Goal: Task Accomplishment & Management: Manage account settings

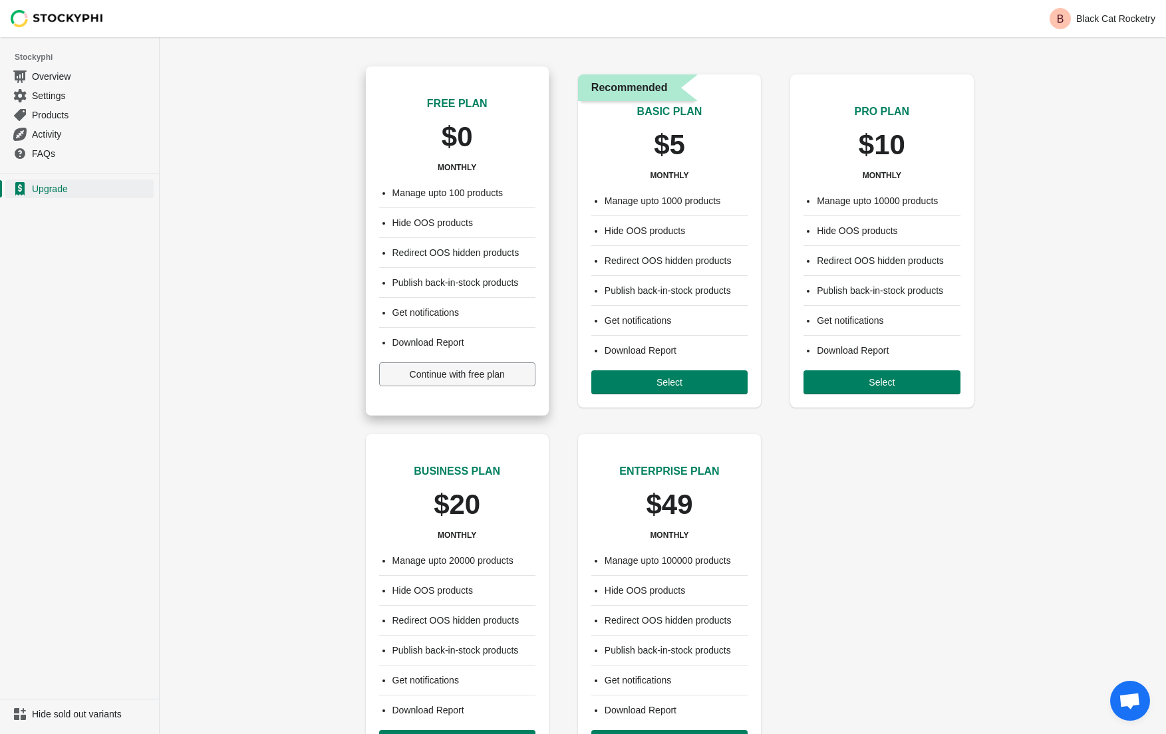
click at [444, 377] on span "Continue with free plan" at bounding box center [457, 374] width 95 height 11
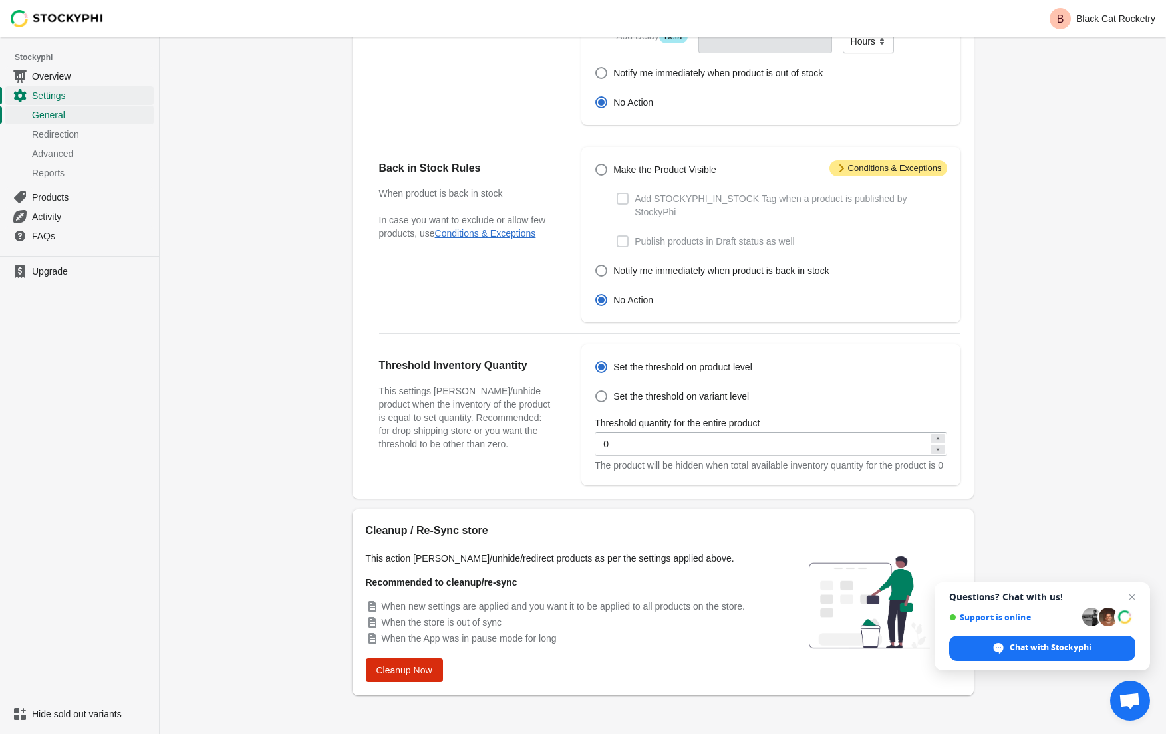
scroll to position [237, 0]
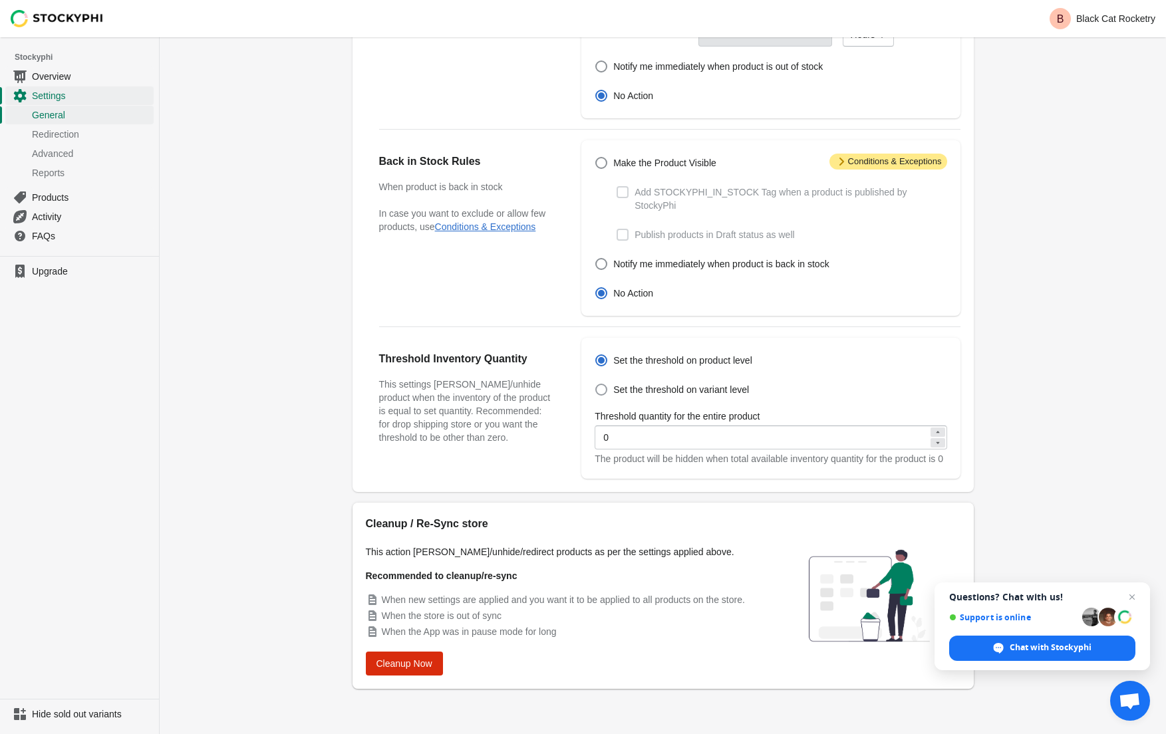
click at [603, 384] on span at bounding box center [601, 390] width 12 height 12
click at [596, 384] on input "Set the threshold on variant level" at bounding box center [595, 384] width 1 height 1
radio input "true"
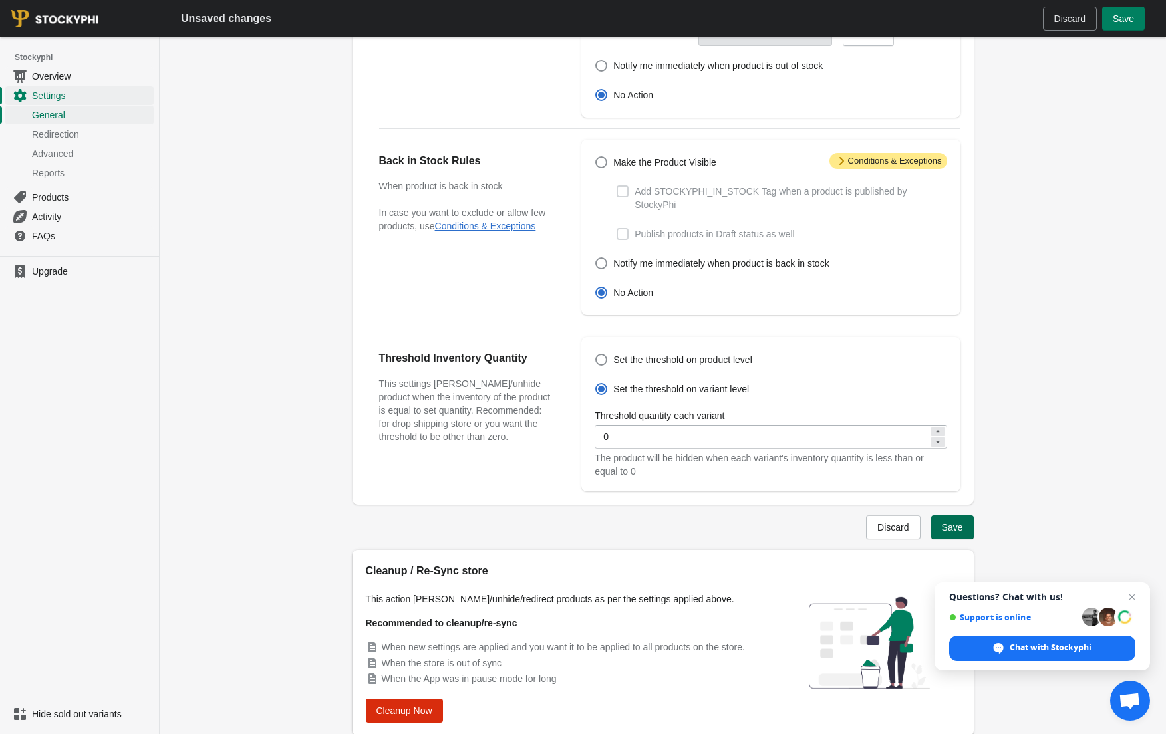
click at [947, 522] on span "Save" at bounding box center [952, 527] width 21 height 11
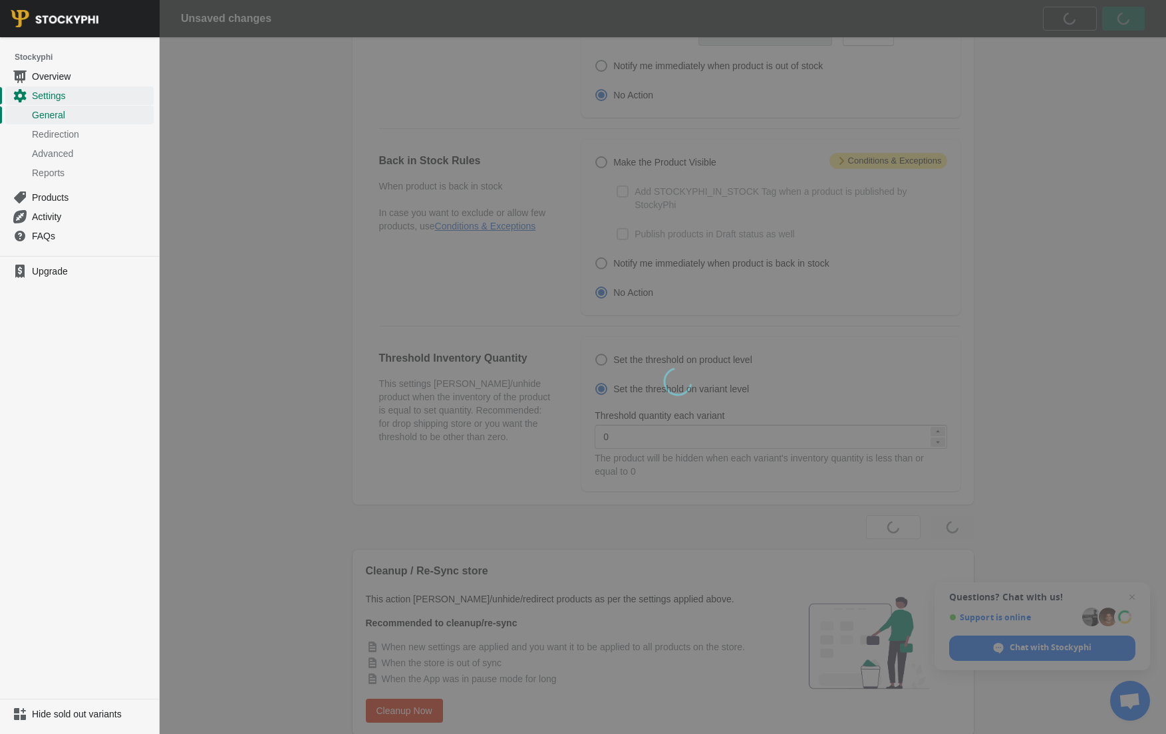
scroll to position [0, 0]
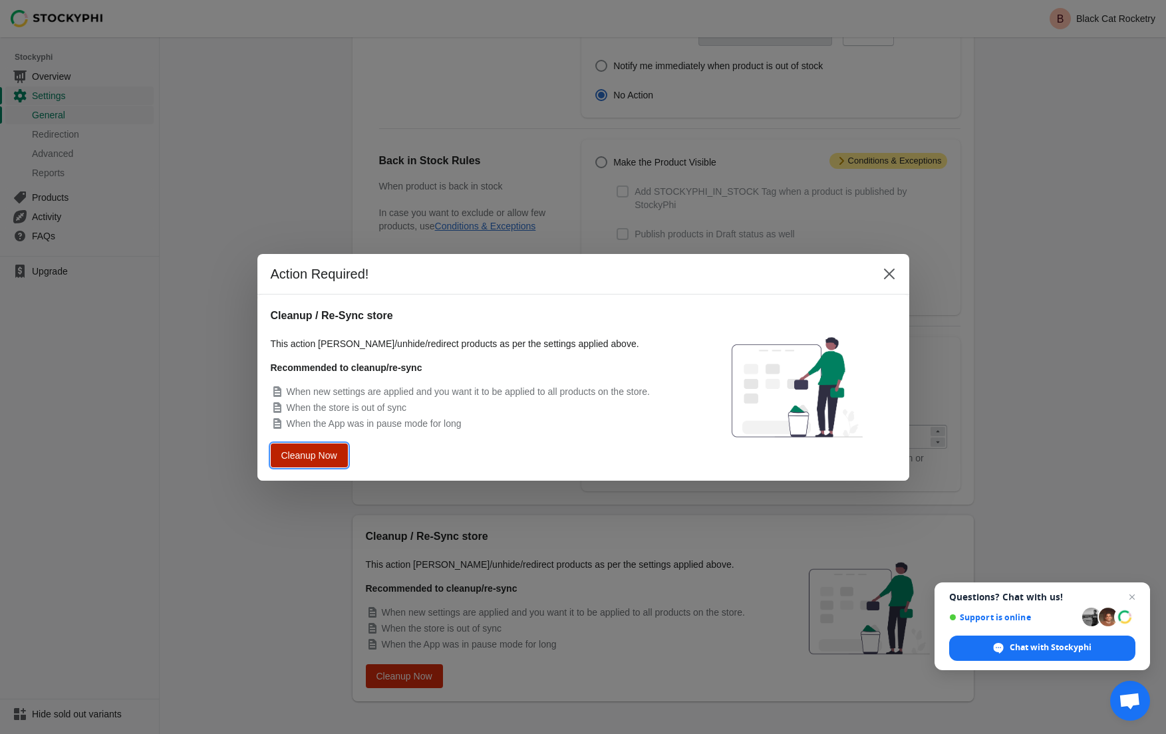
click at [303, 454] on span "Cleanup Now" at bounding box center [309, 455] width 52 height 10
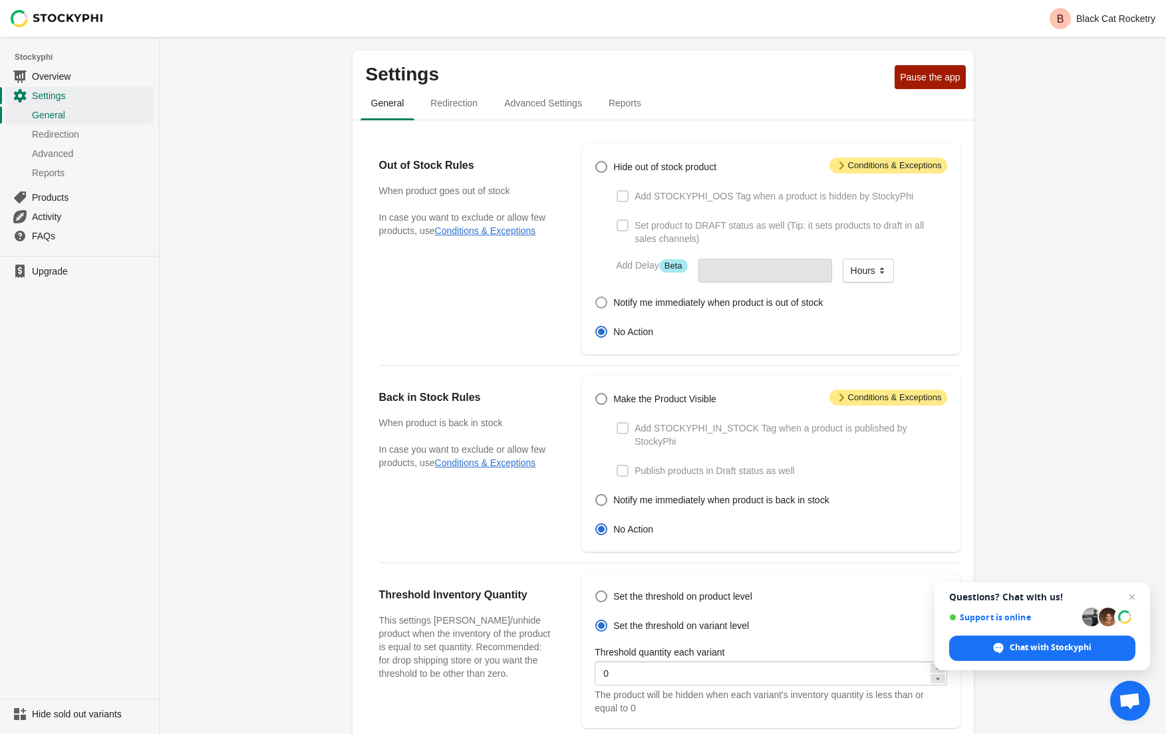
scroll to position [237, 0]
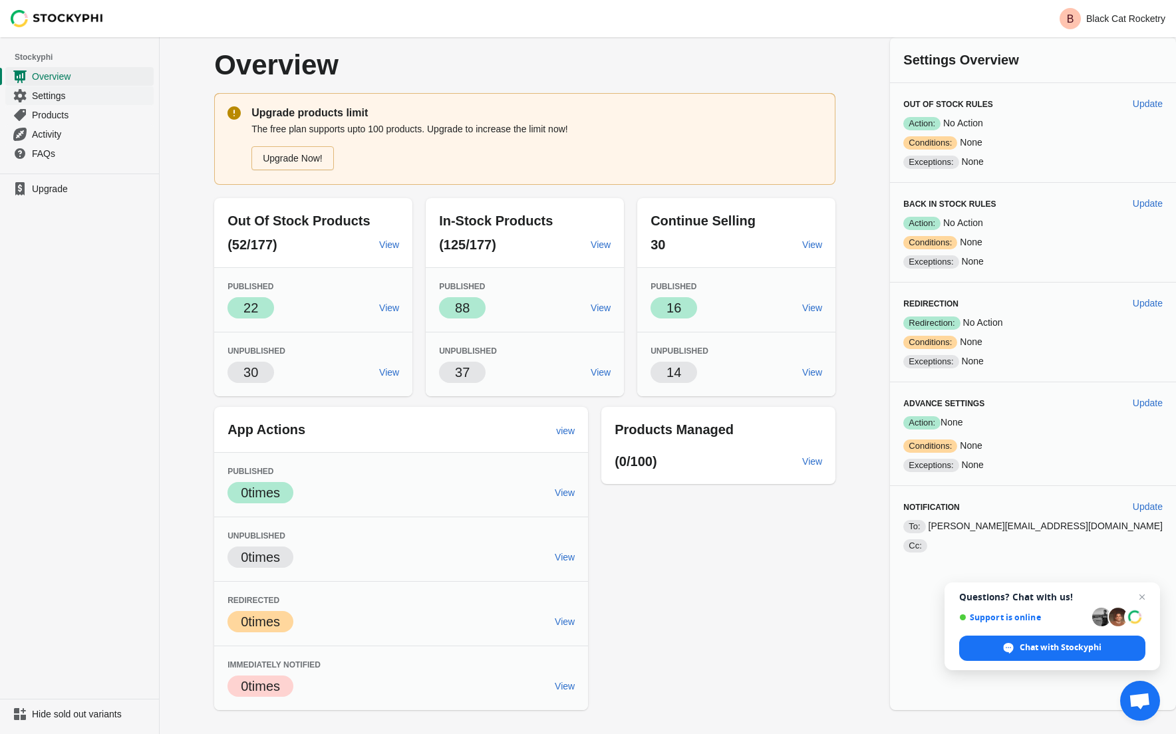
click at [39, 98] on span "Settings" at bounding box center [91, 95] width 119 height 13
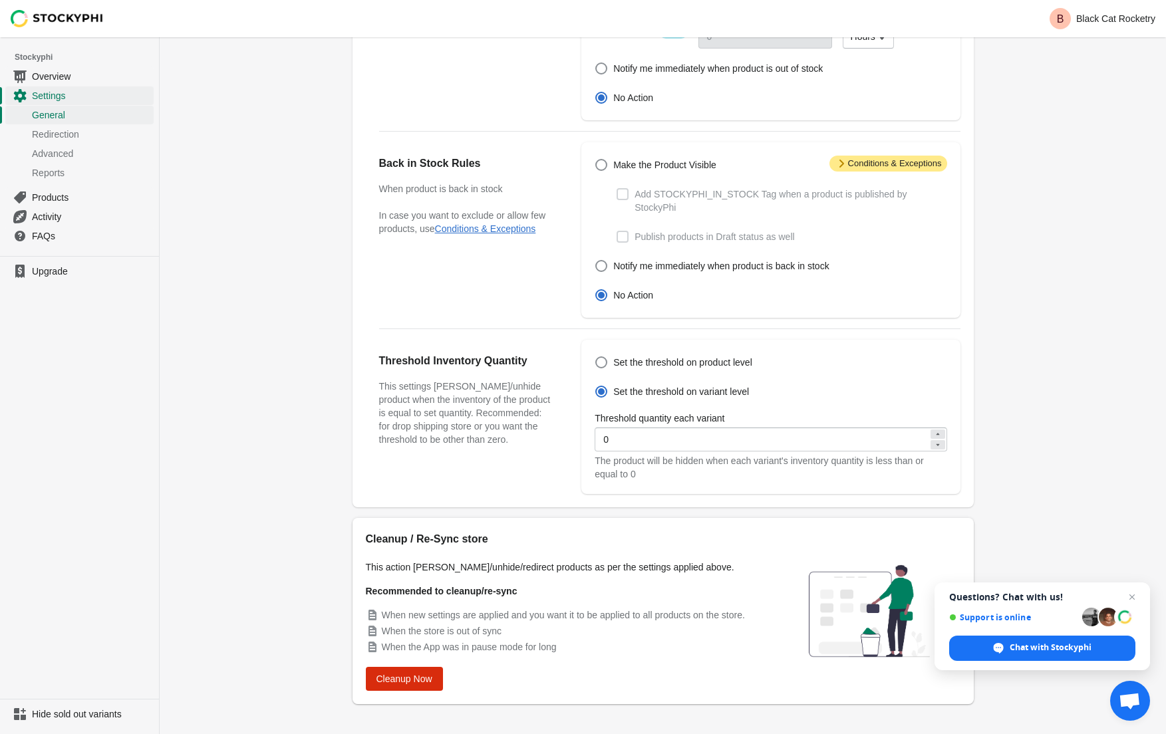
scroll to position [237, 0]
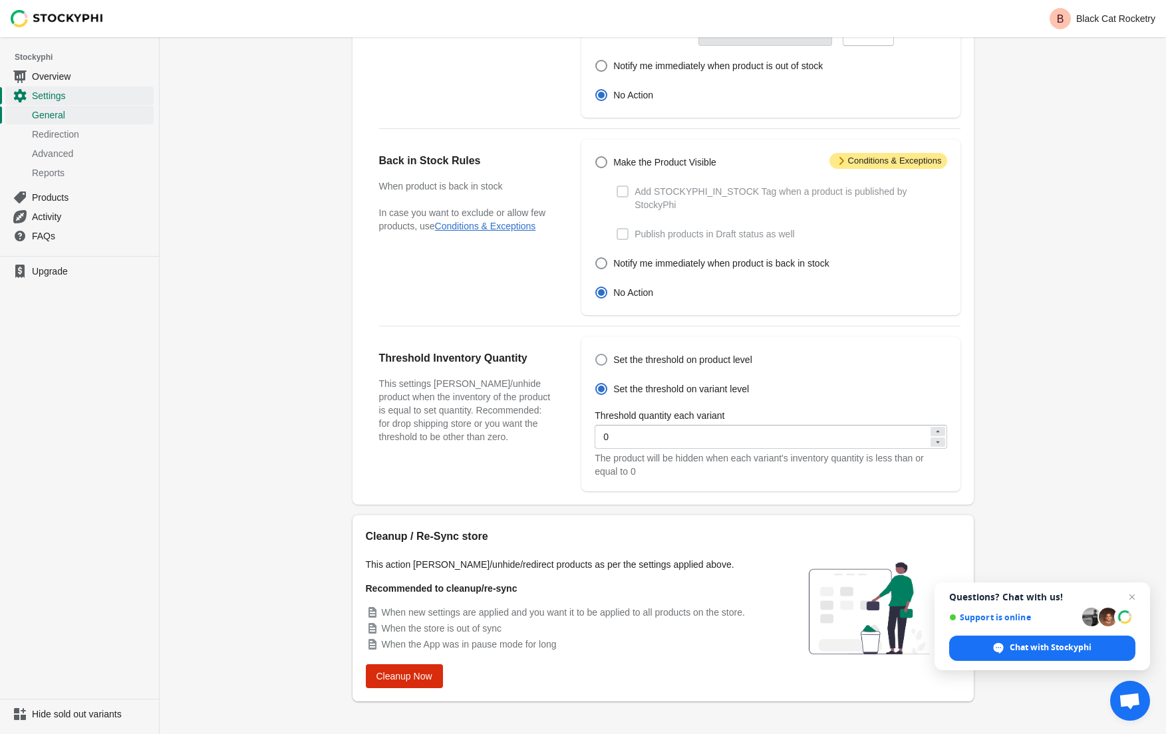
click at [605, 354] on span at bounding box center [601, 360] width 12 height 12
click at [596, 354] on input "Set the threshold on product level" at bounding box center [595, 354] width 1 height 1
radio input "true"
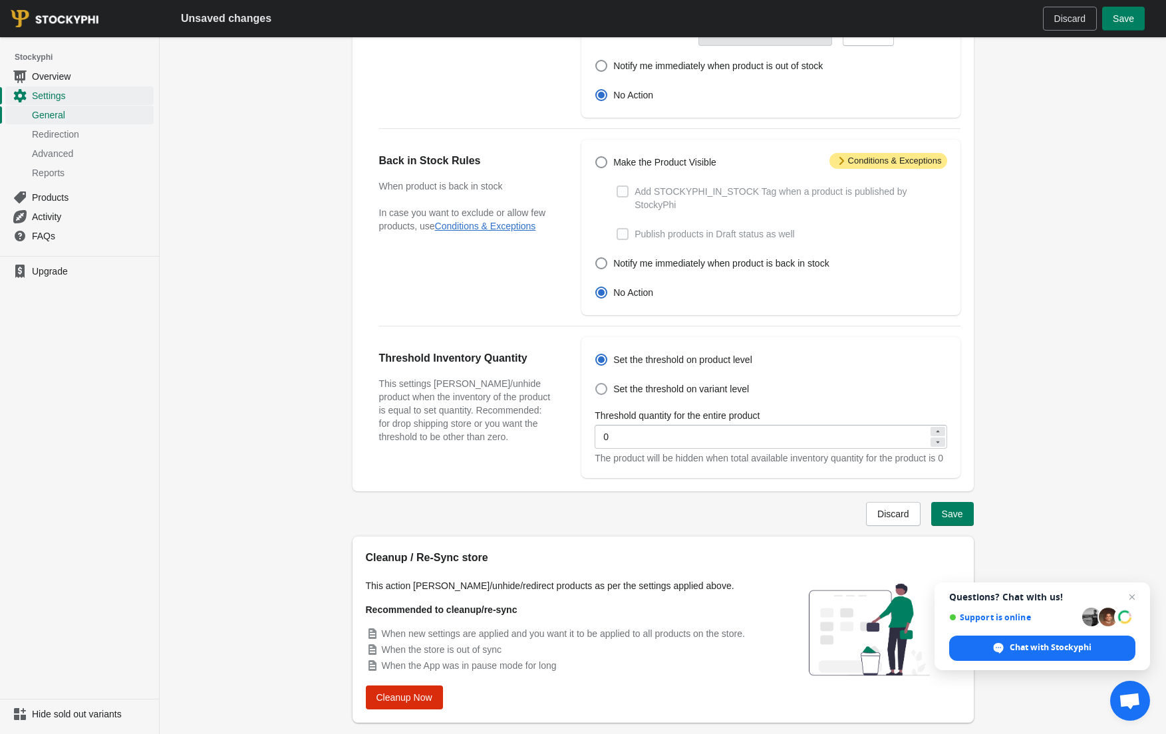
click at [601, 383] on span at bounding box center [601, 389] width 12 height 12
click at [596, 383] on input "Set the threshold on variant level" at bounding box center [595, 383] width 1 height 1
radio input "true"
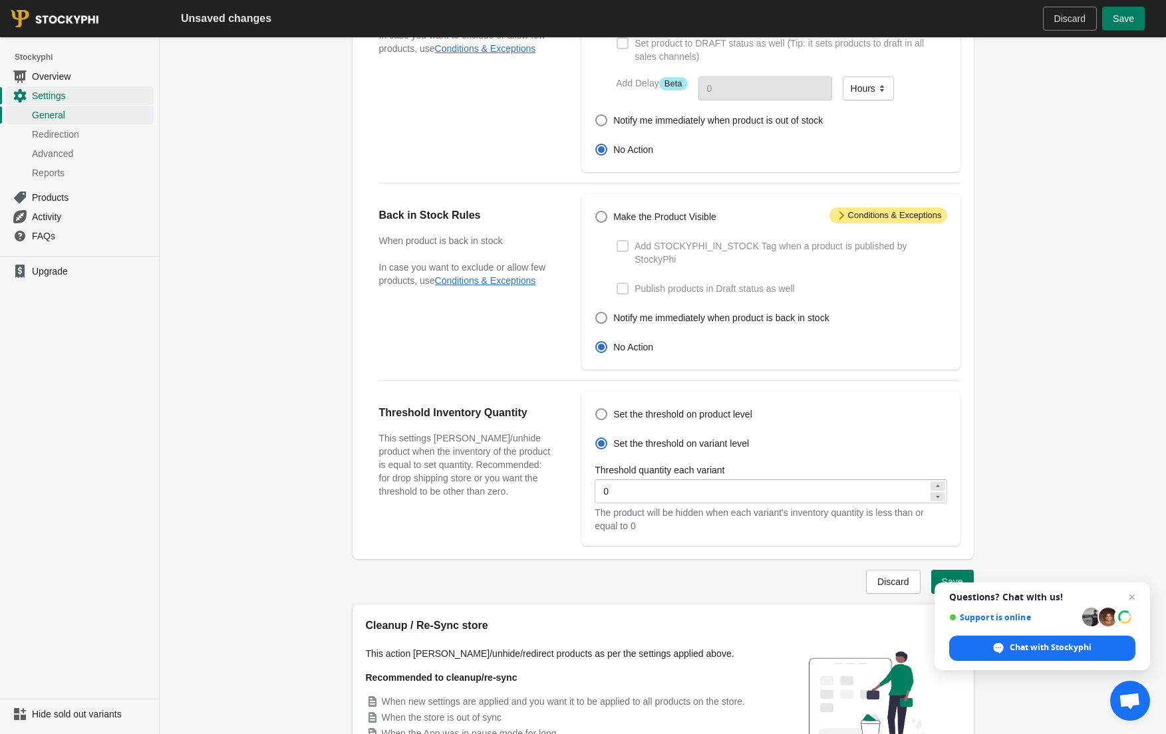
scroll to position [148, 0]
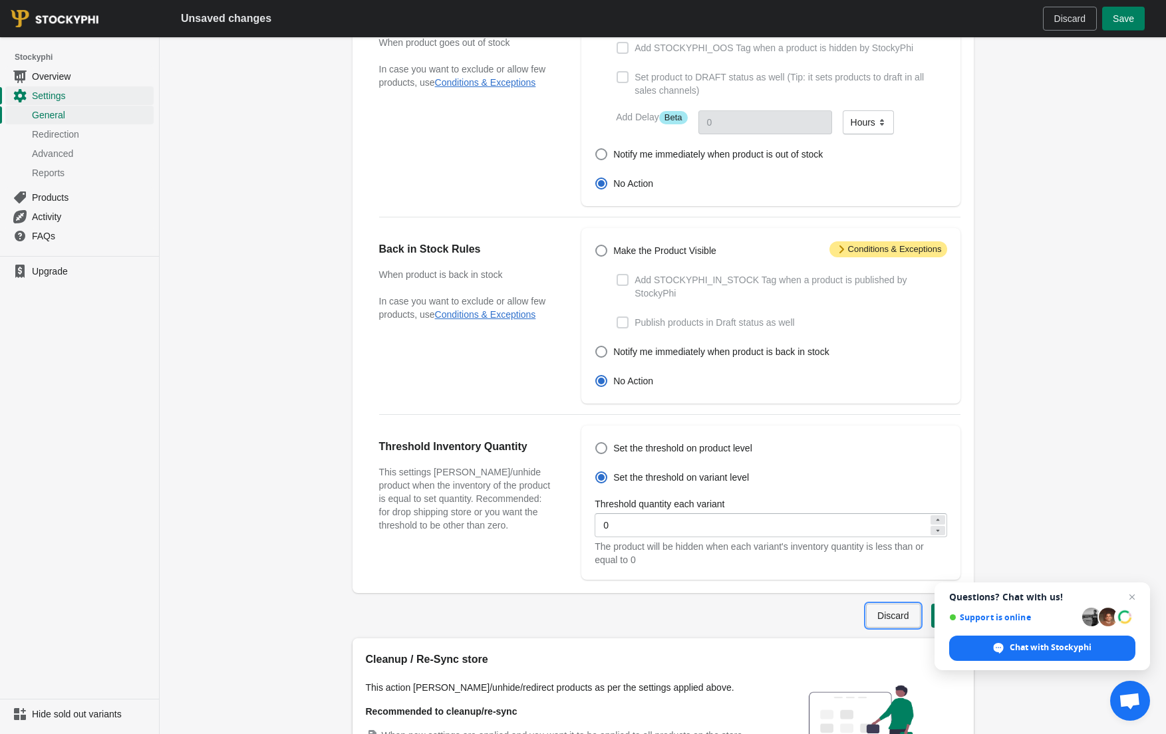
click at [890, 611] on span "Discard" at bounding box center [893, 616] width 31 height 11
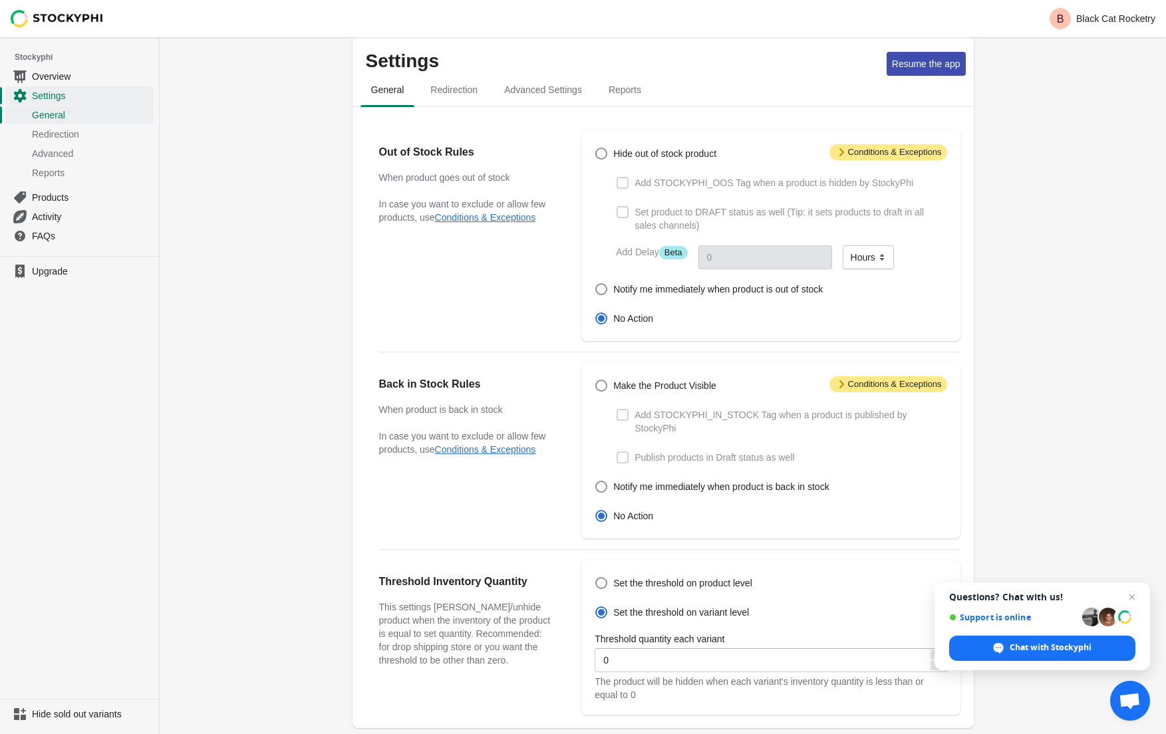
scroll to position [0, 0]
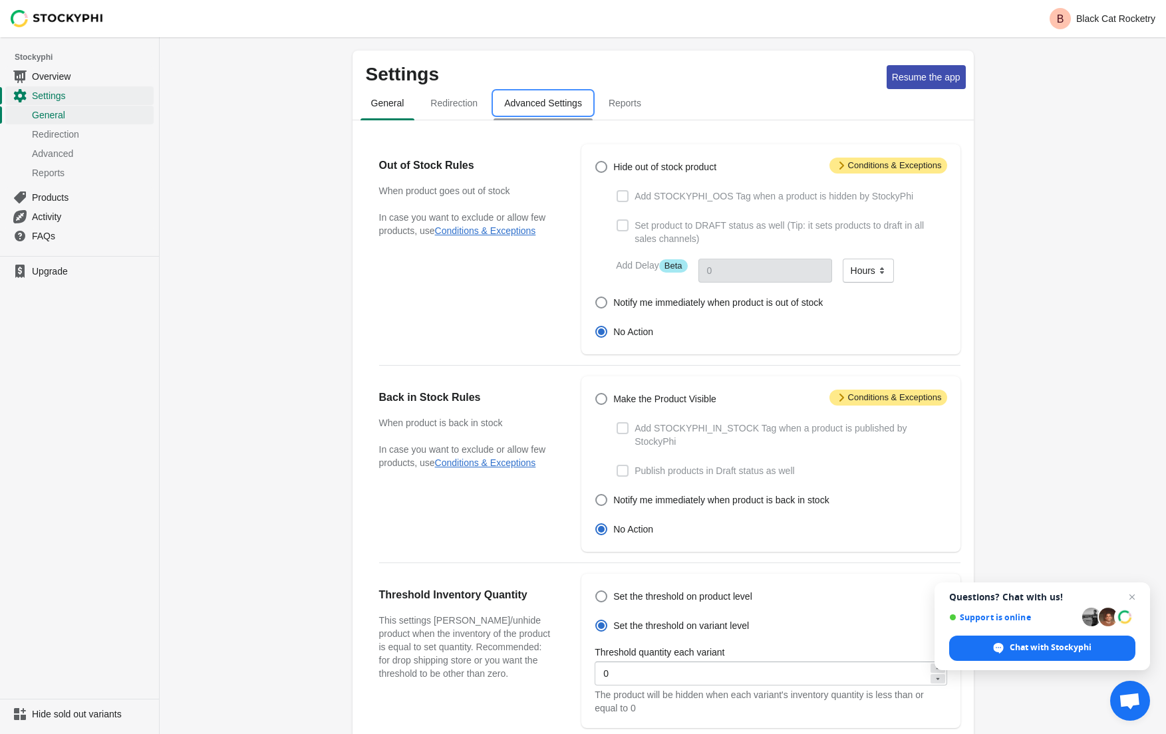
click at [534, 108] on span "Advanced Settings" at bounding box center [543, 103] width 99 height 24
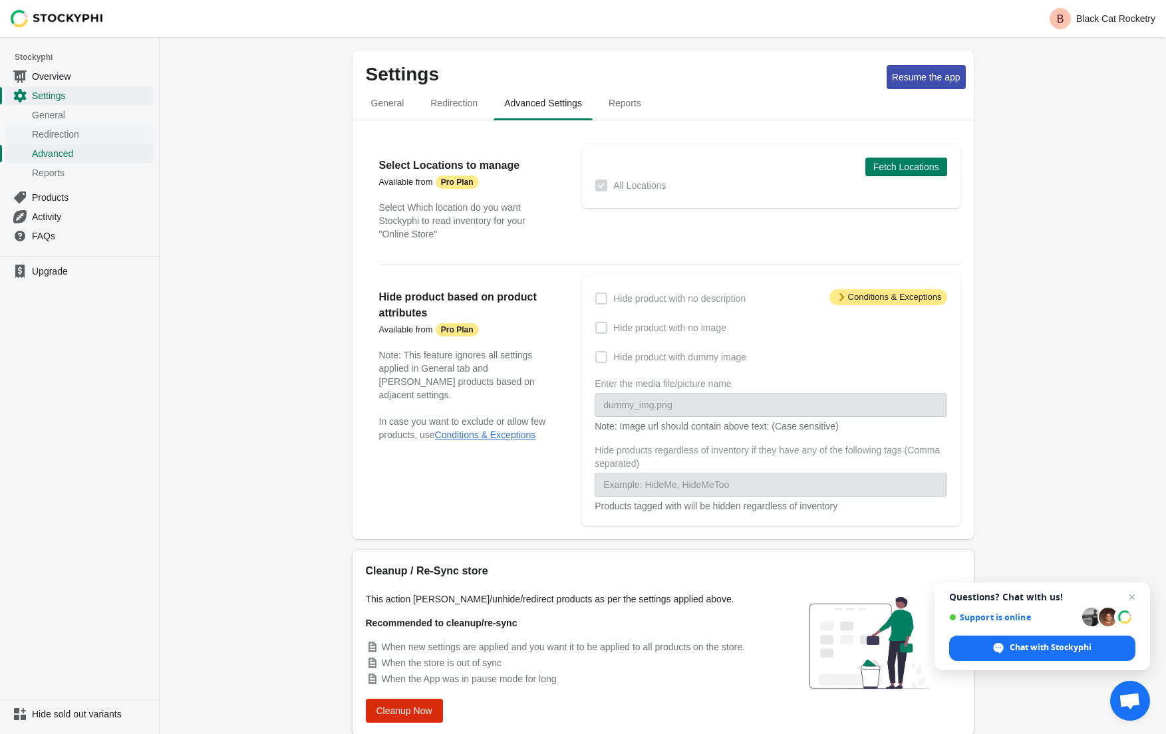
click at [57, 138] on span "Redirection" at bounding box center [91, 134] width 119 height 13
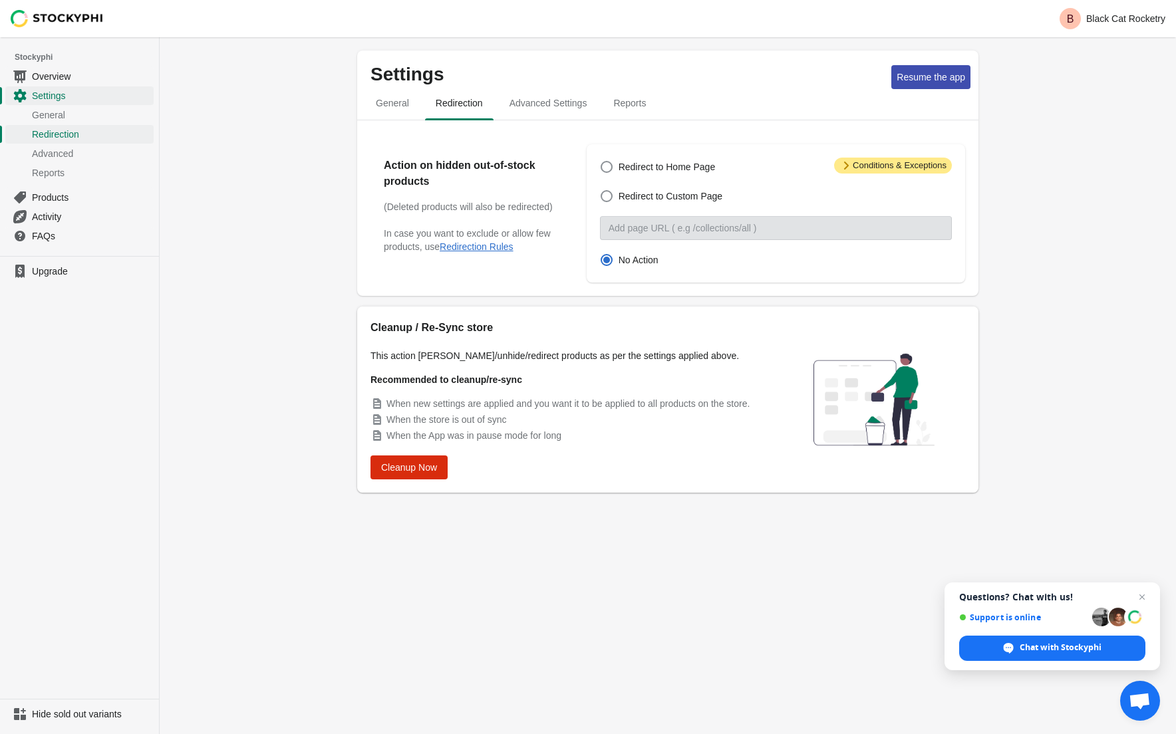
click at [49, 116] on span "General" at bounding box center [91, 114] width 119 height 13
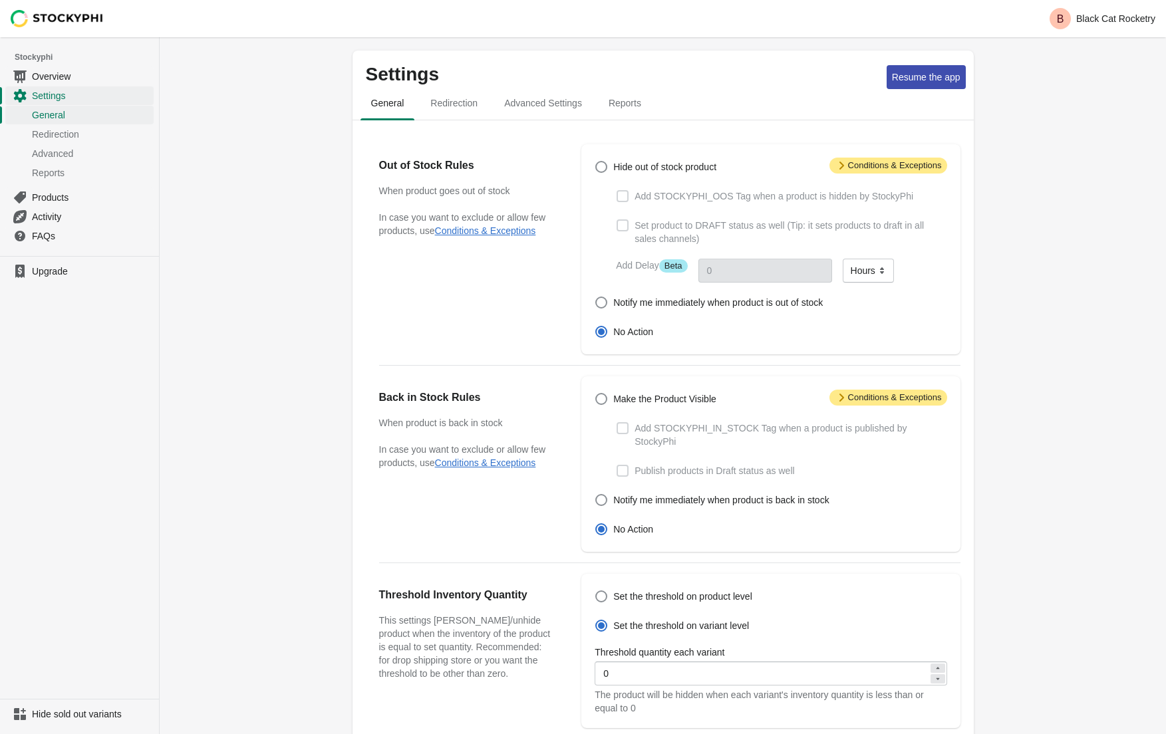
click at [49, 116] on span "General" at bounding box center [91, 114] width 119 height 13
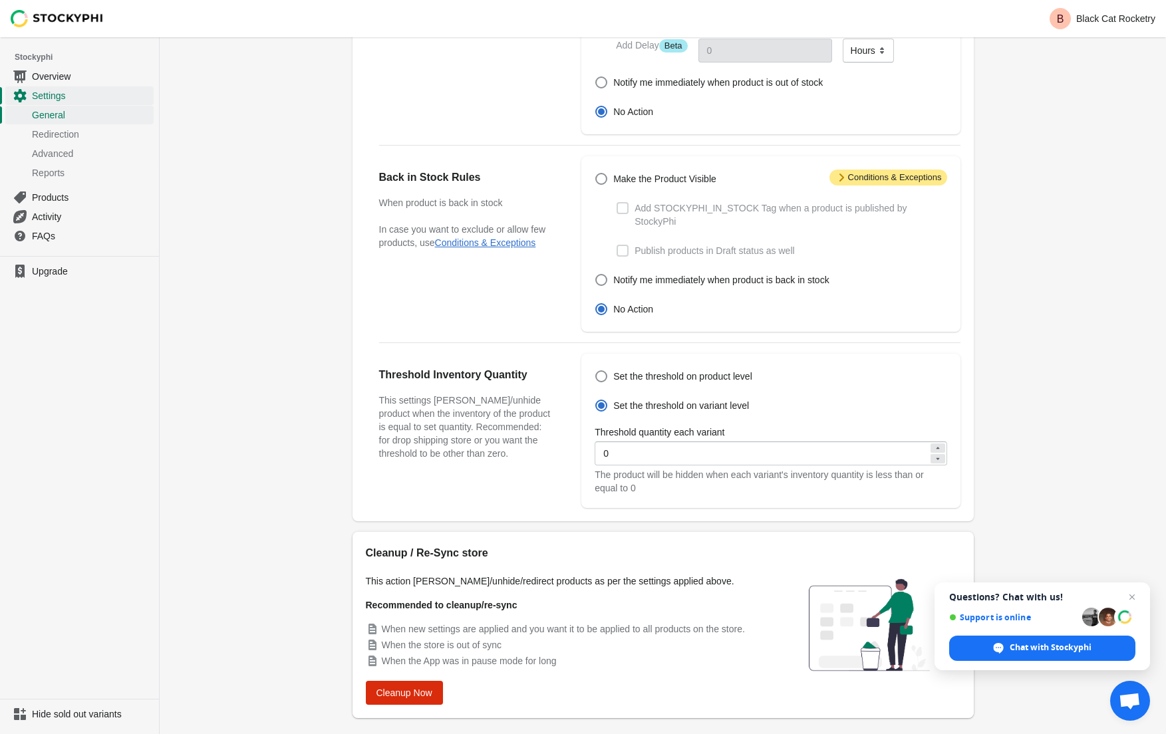
scroll to position [237, 0]
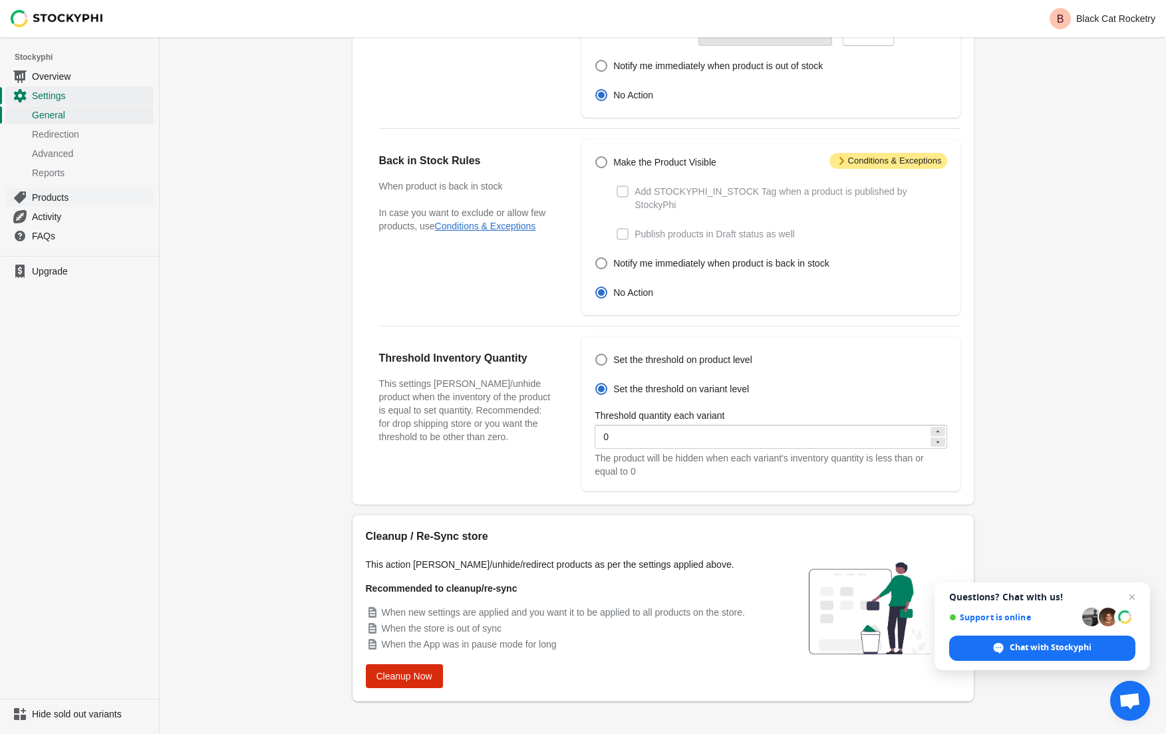
click at [50, 196] on span "Products" at bounding box center [91, 197] width 119 height 13
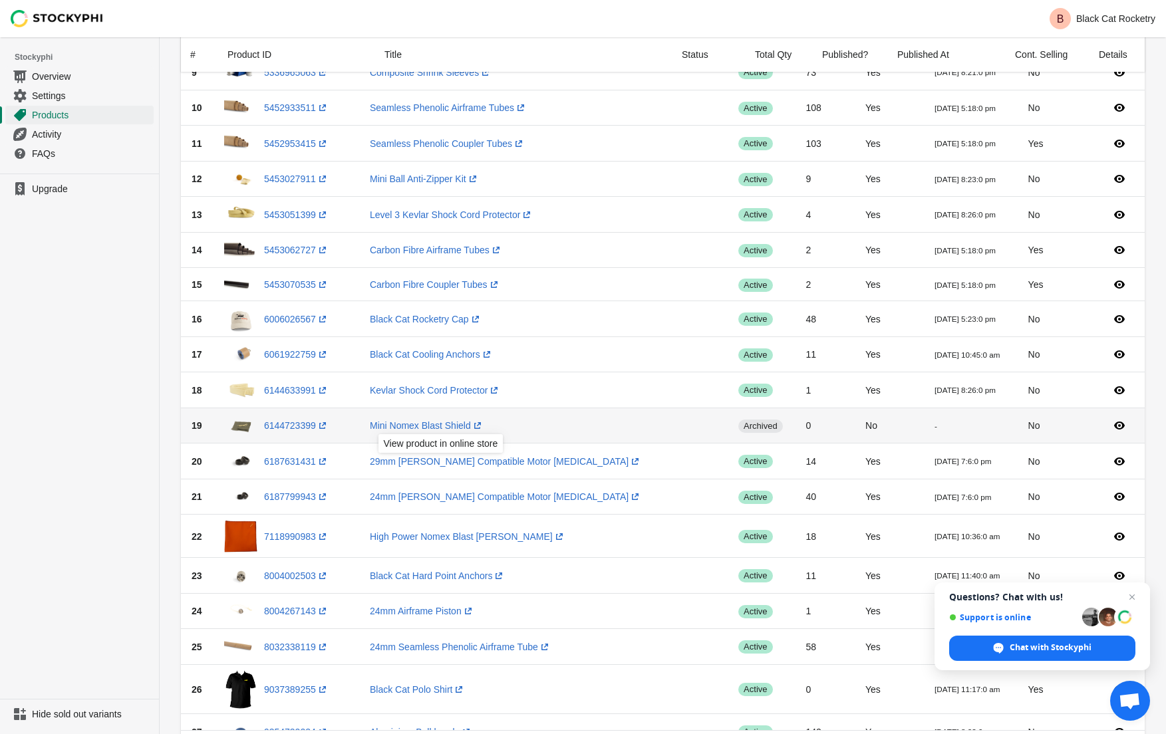
scroll to position [421, 0]
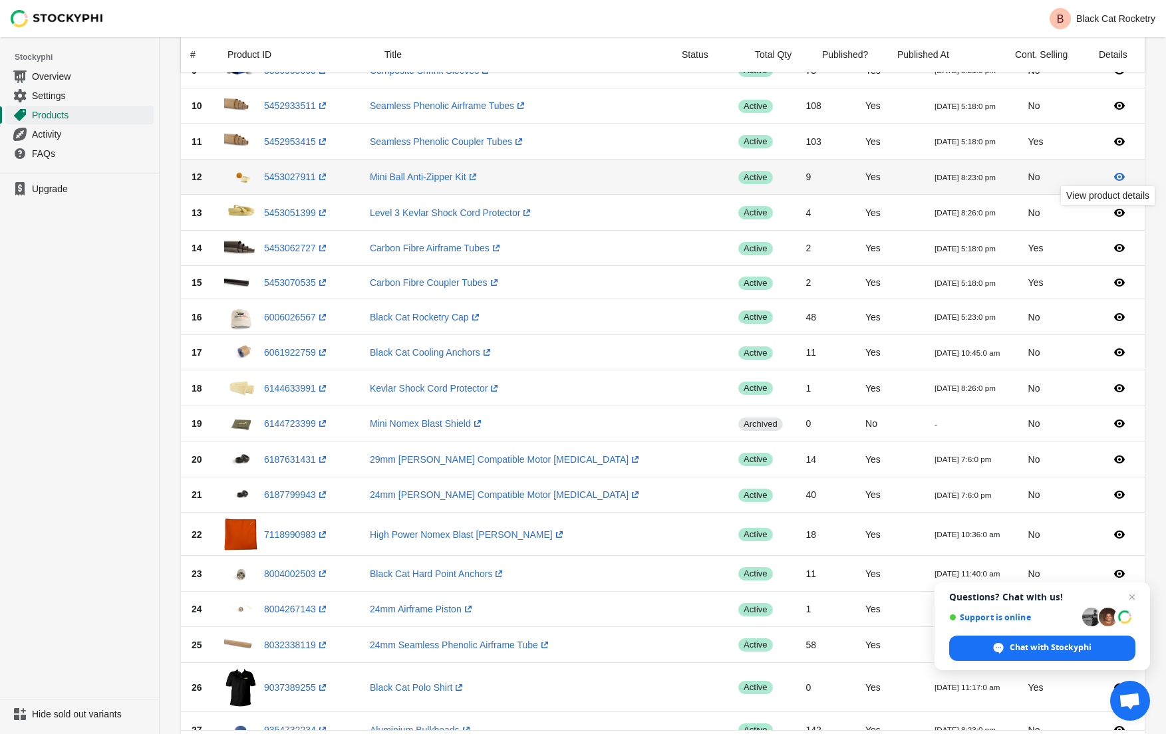
click at [1120, 176] on icon at bounding box center [1119, 177] width 11 height 8
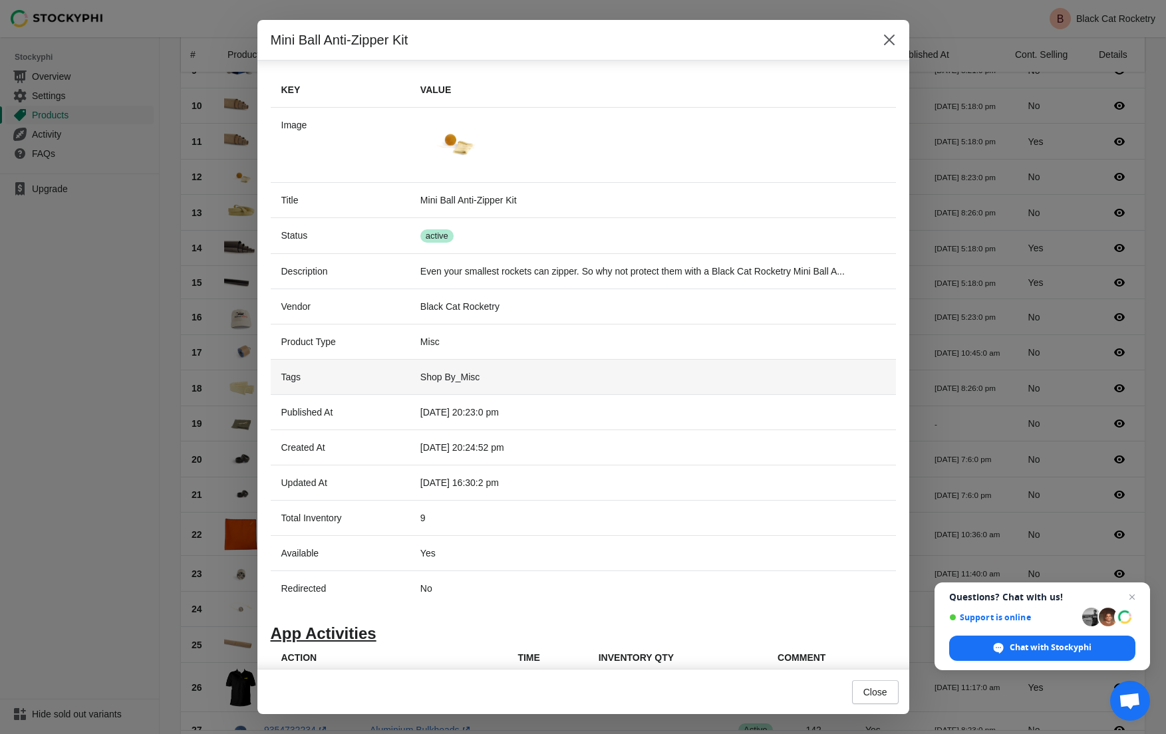
scroll to position [0, 0]
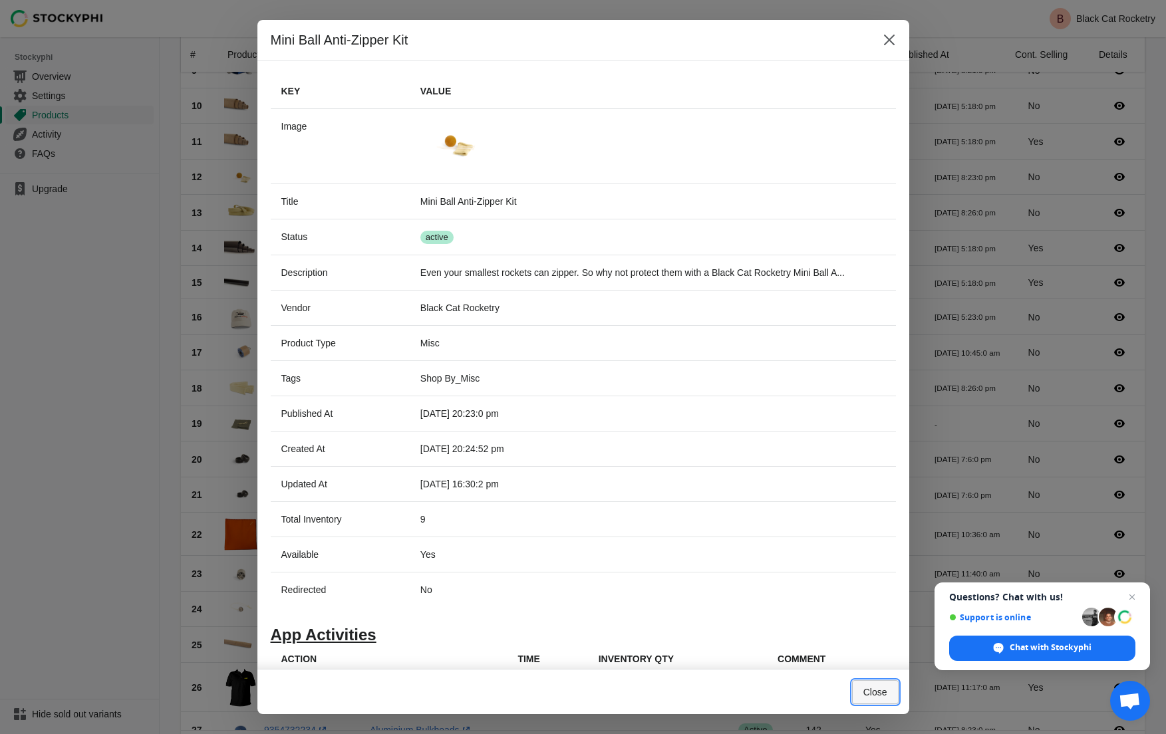
click at [880, 692] on span "Close" at bounding box center [876, 692] width 24 height 11
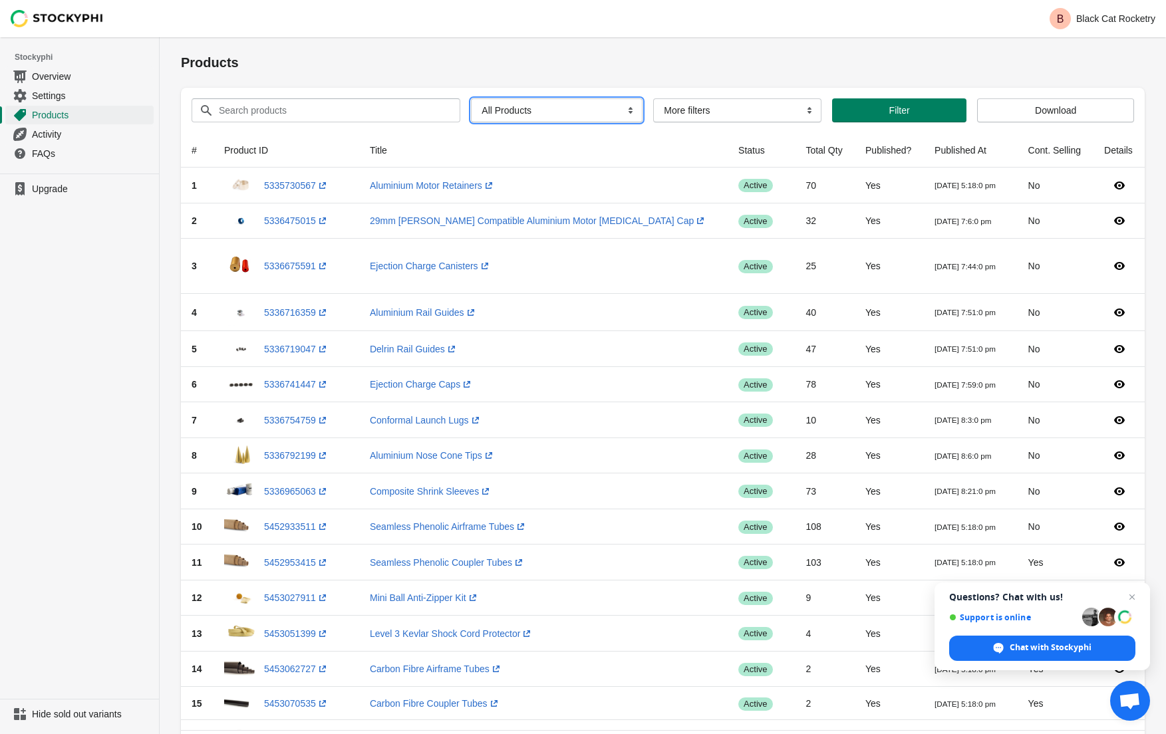
click at [623, 110] on select "All Products InStock InStock Published InStock Un-Published OOS OOS Published O…" at bounding box center [557, 110] width 172 height 24
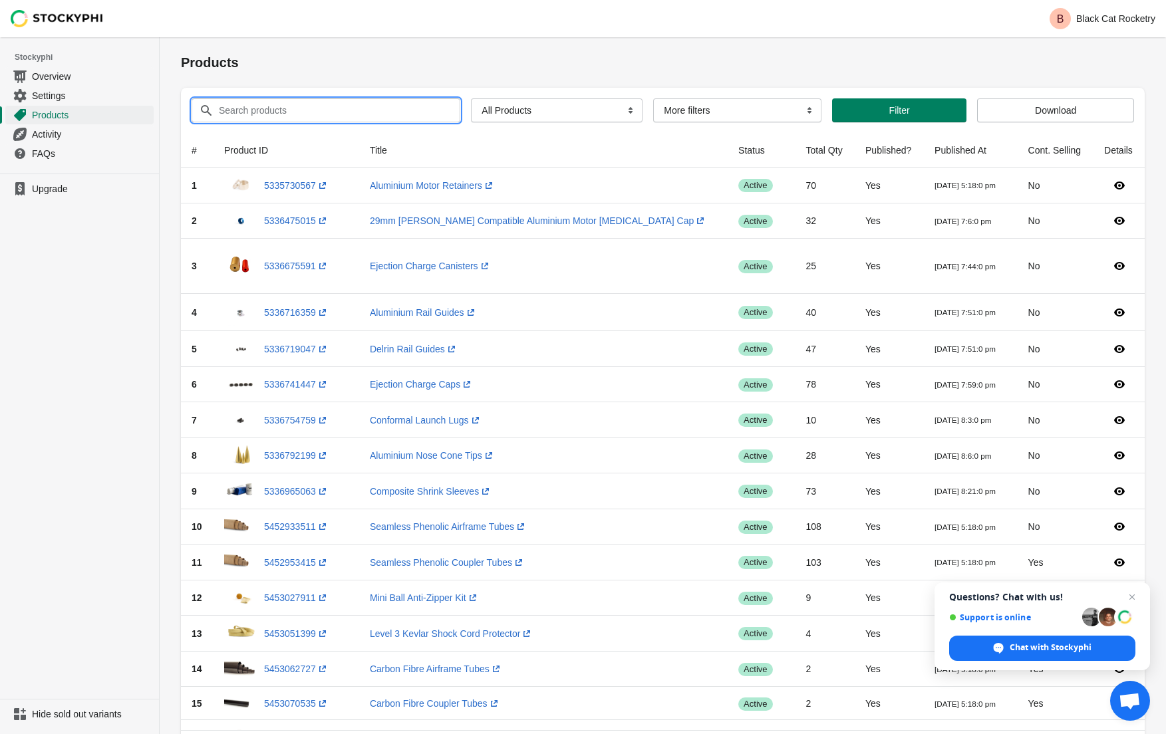
click at [337, 110] on input "Search products" at bounding box center [327, 110] width 218 height 24
type input "Parachute"
click at [181, 37] on button "Submit" at bounding box center [200, 44] width 38 height 14
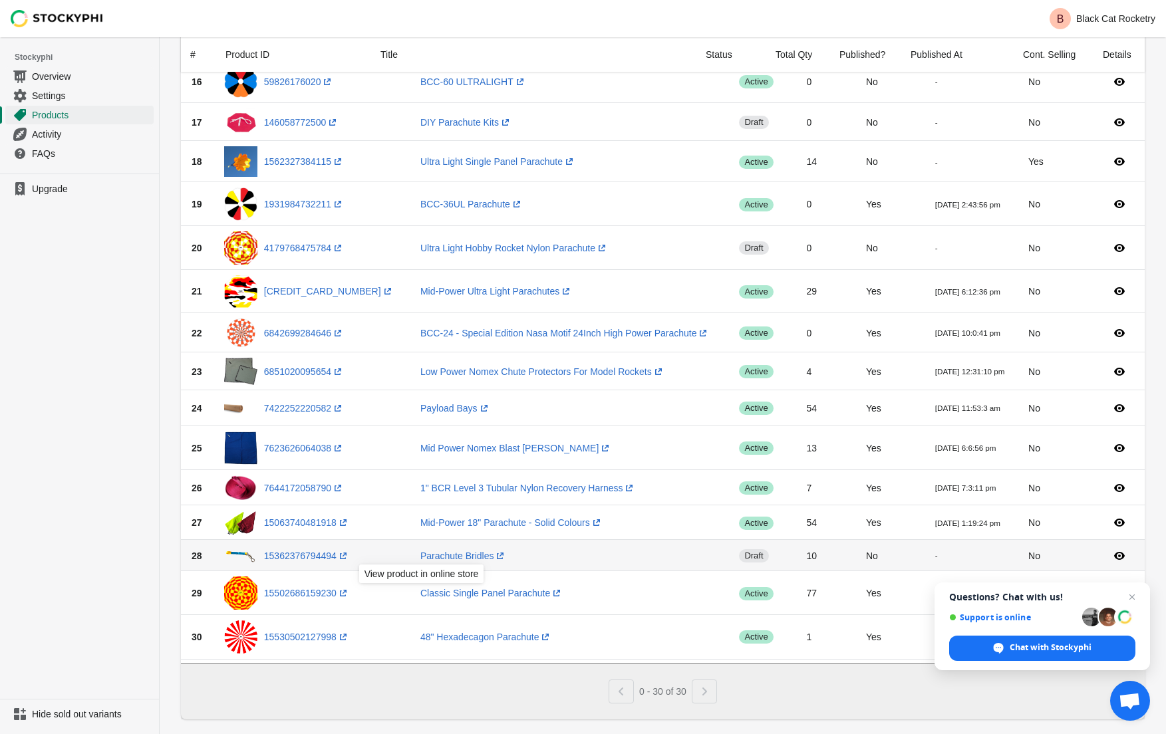
scroll to position [732, 0]
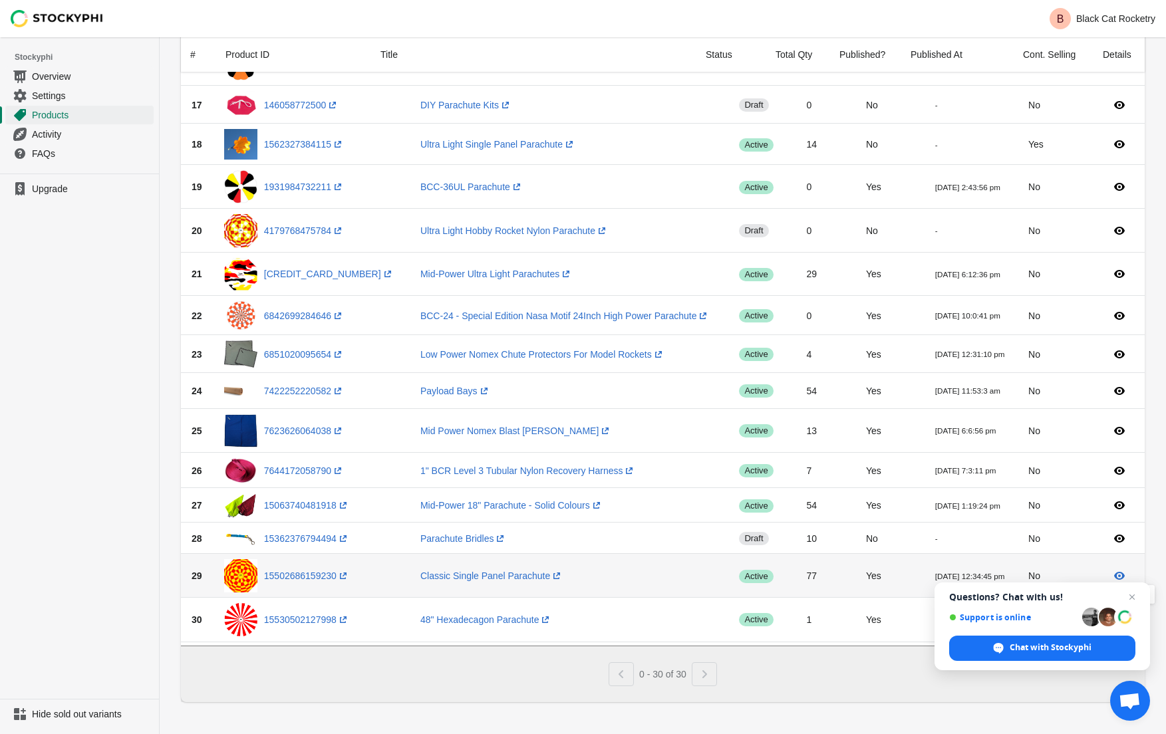
click at [1118, 572] on icon at bounding box center [1119, 576] width 11 height 8
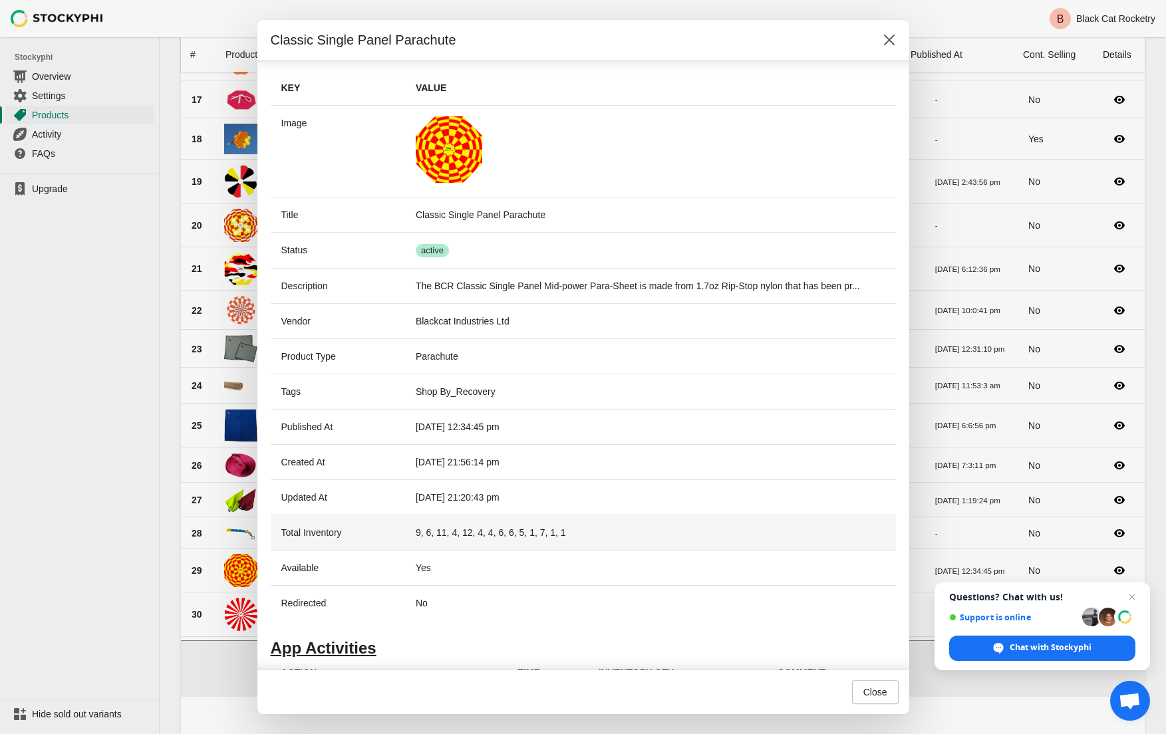
scroll to position [0, 0]
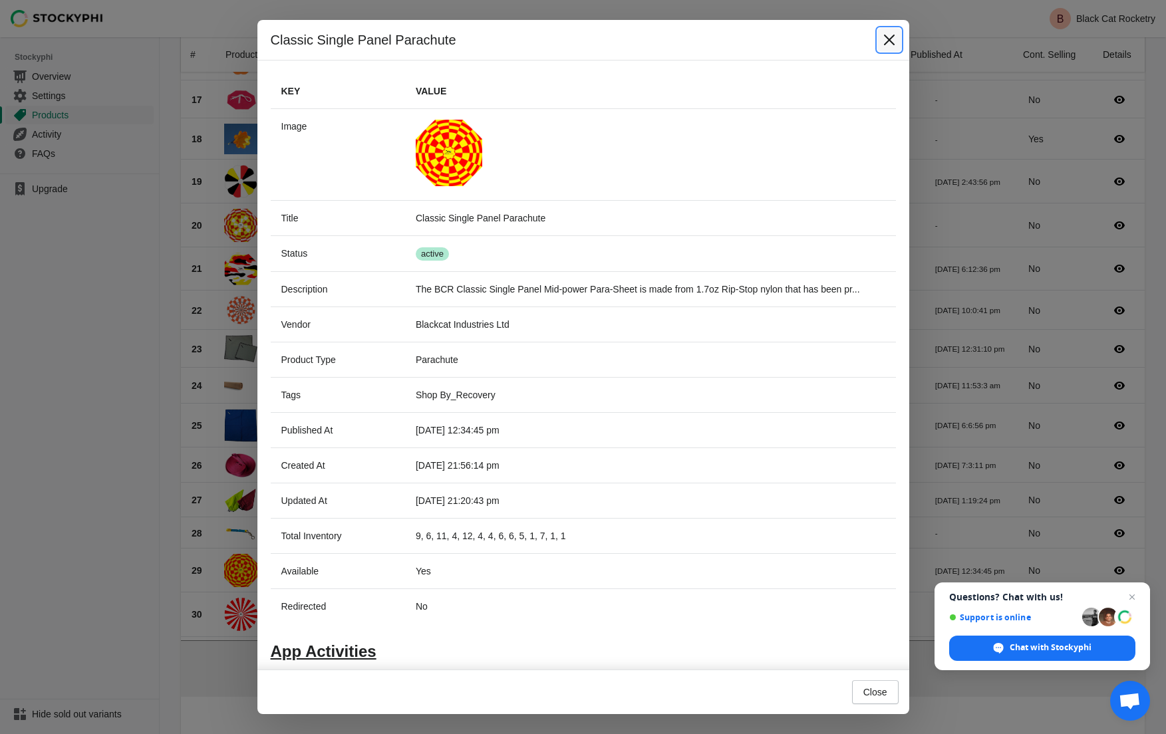
click at [897, 40] on button "Close" at bounding box center [890, 40] width 24 height 24
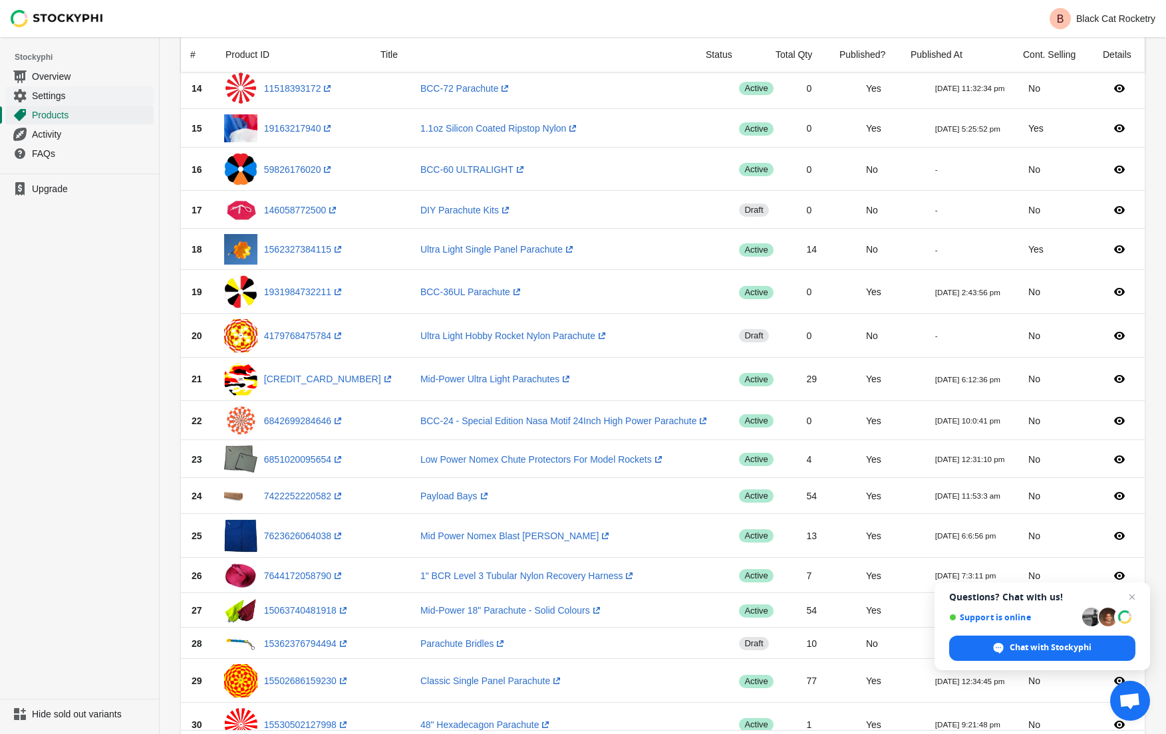
scroll to position [621, 0]
click at [47, 75] on span "Overview" at bounding box center [91, 76] width 119 height 13
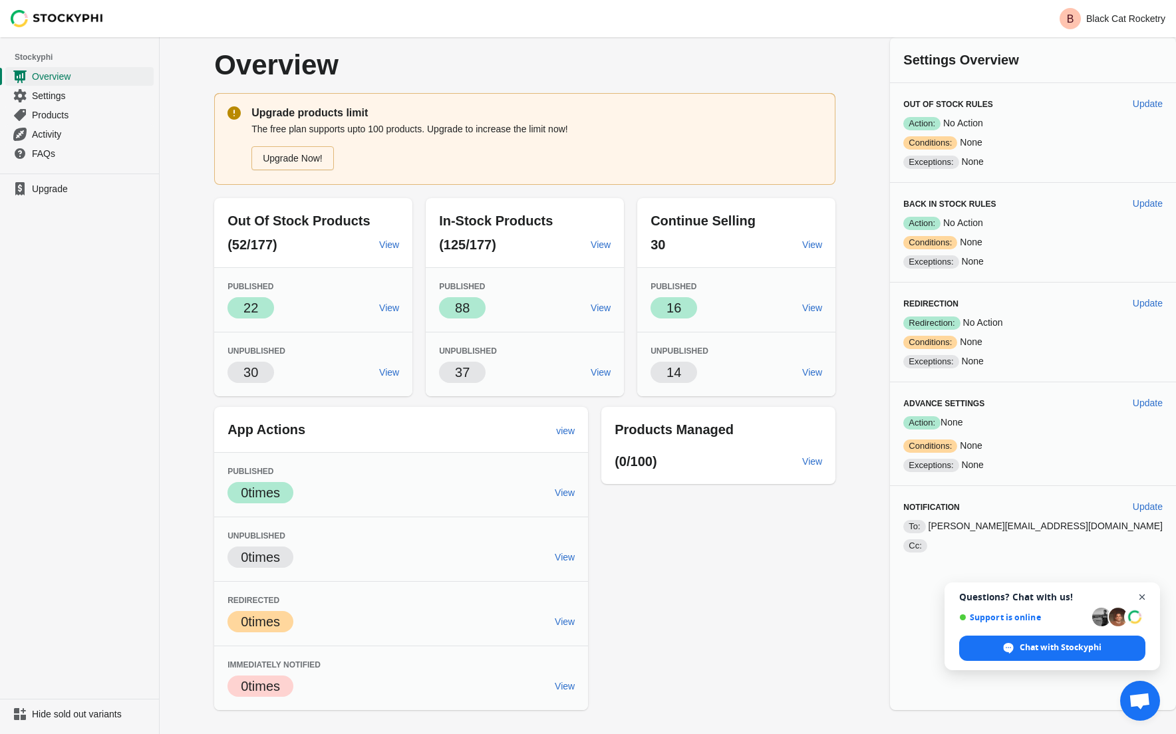
click at [1143, 600] on span "Open chat" at bounding box center [1142, 597] width 17 height 17
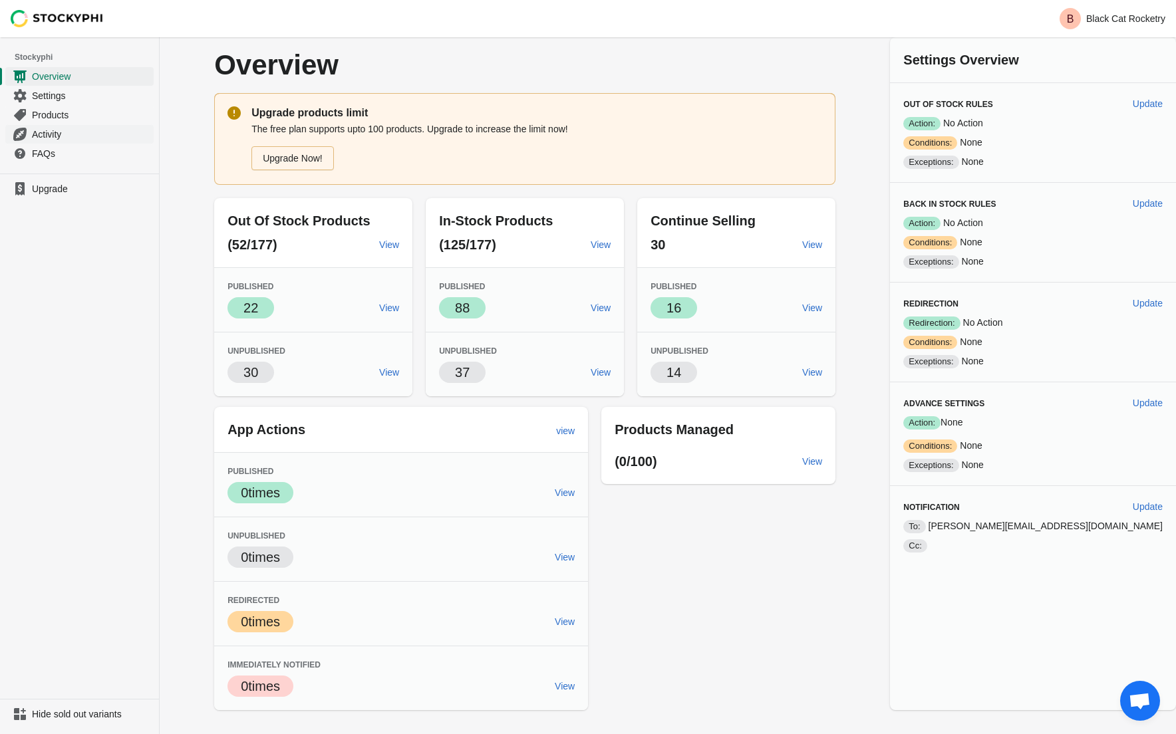
click at [39, 136] on span "Activity" at bounding box center [91, 134] width 119 height 13
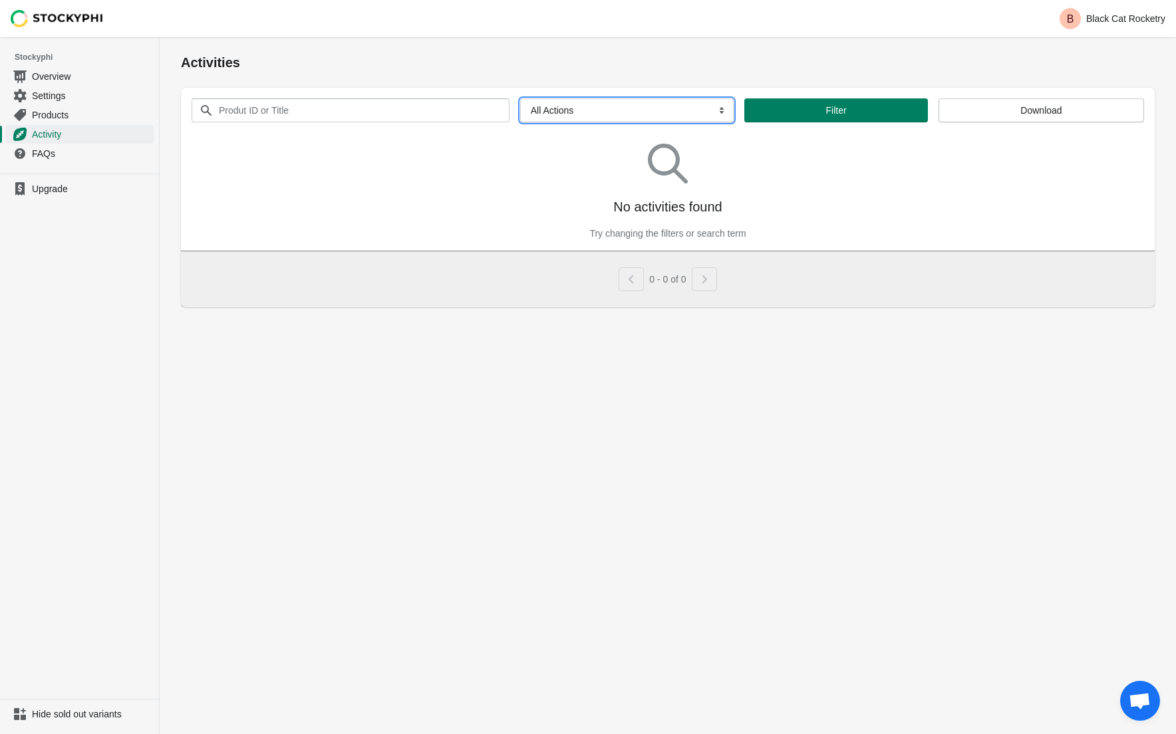
click at [631, 119] on select "All Actions Hide Products Show Products Redirect Products Send Notification" at bounding box center [627, 110] width 214 height 24
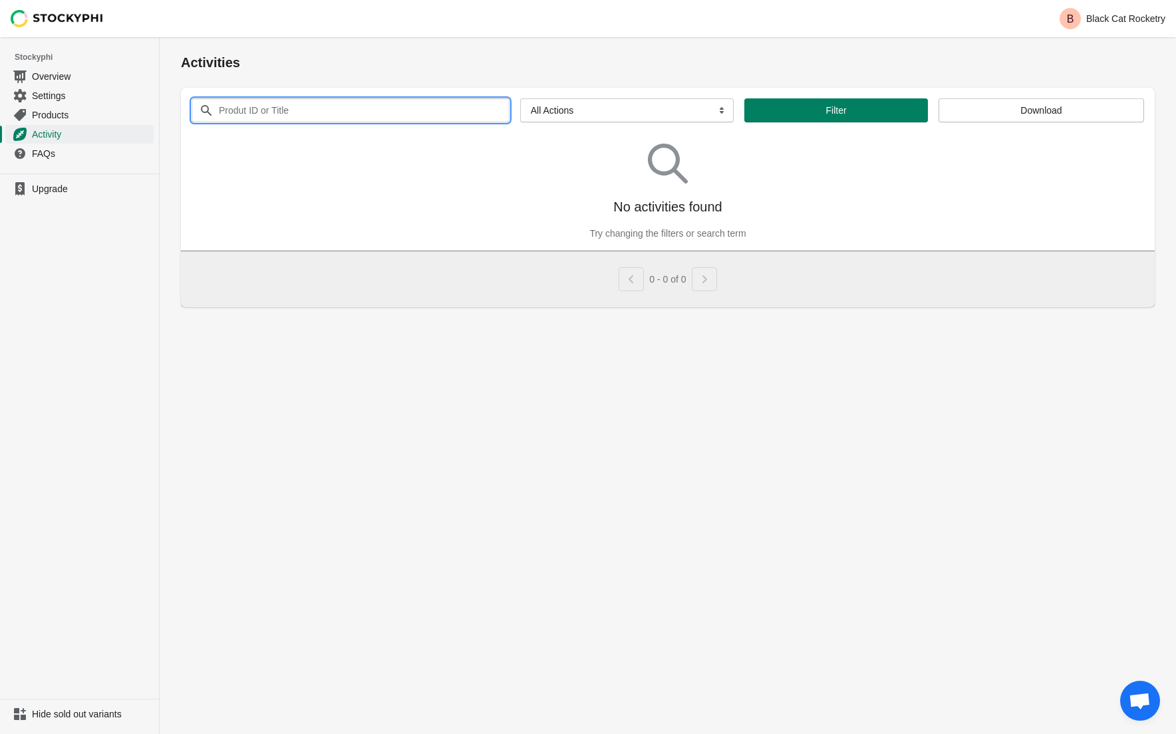
click at [327, 110] on input "Produt ID or Title" at bounding box center [351, 110] width 267 height 24
type input "Parachute"
click at [181, 37] on button "Submit" at bounding box center [200, 44] width 38 height 14
click at [490, 108] on icon "button" at bounding box center [495, 110] width 11 height 11
click at [334, 110] on input "Produt ID or Title" at bounding box center [351, 110] width 267 height 24
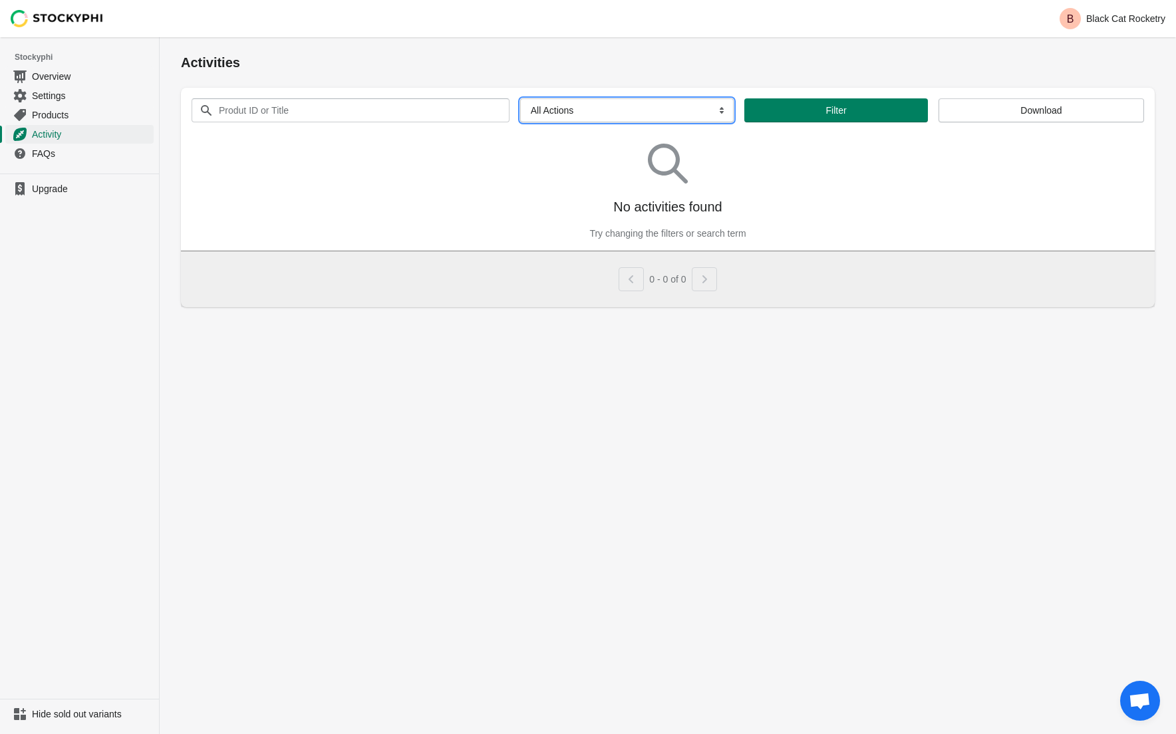
click at [544, 108] on select "All Actions Hide Products Show Products Redirect Products Send Notification" at bounding box center [627, 110] width 214 height 24
click at [442, 176] on div "No activities found Try changing the filters or search term" at bounding box center [668, 186] width 953 height 107
click at [48, 717] on span "Hide sold out variants" at bounding box center [91, 714] width 119 height 13
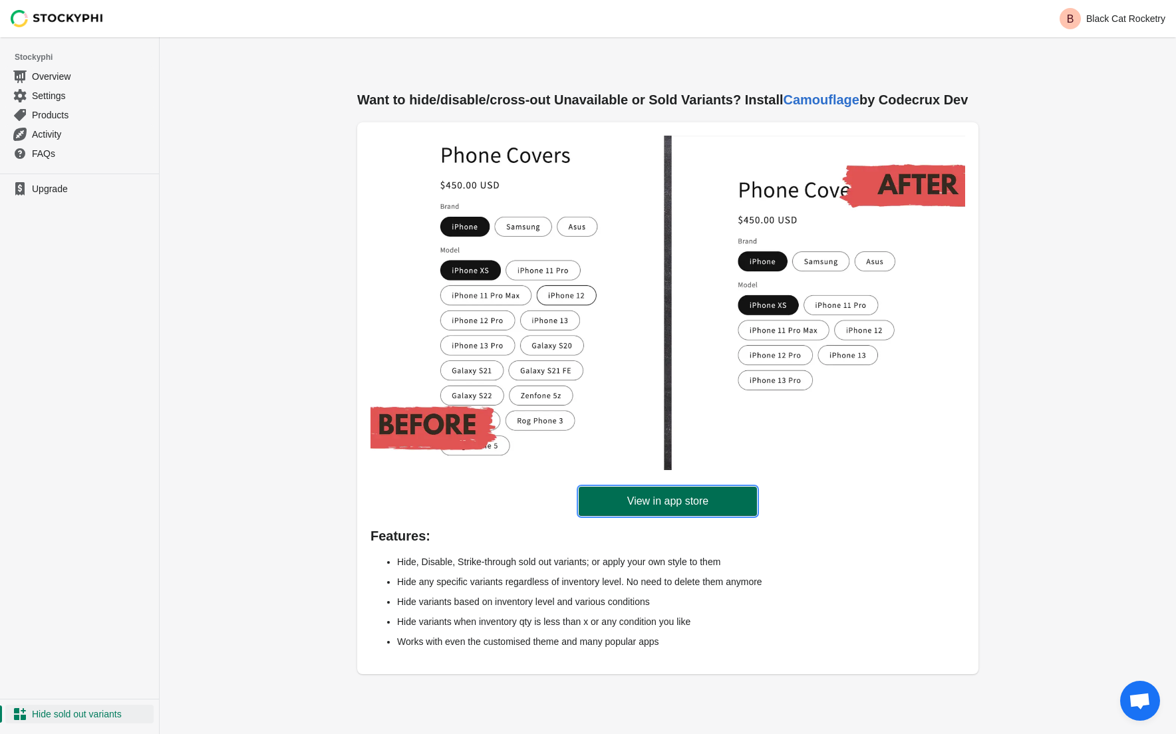
click at [663, 500] on span "View in app store" at bounding box center [667, 501] width 81 height 13
